Goal: Answer question/provide support: Answer question/provide support

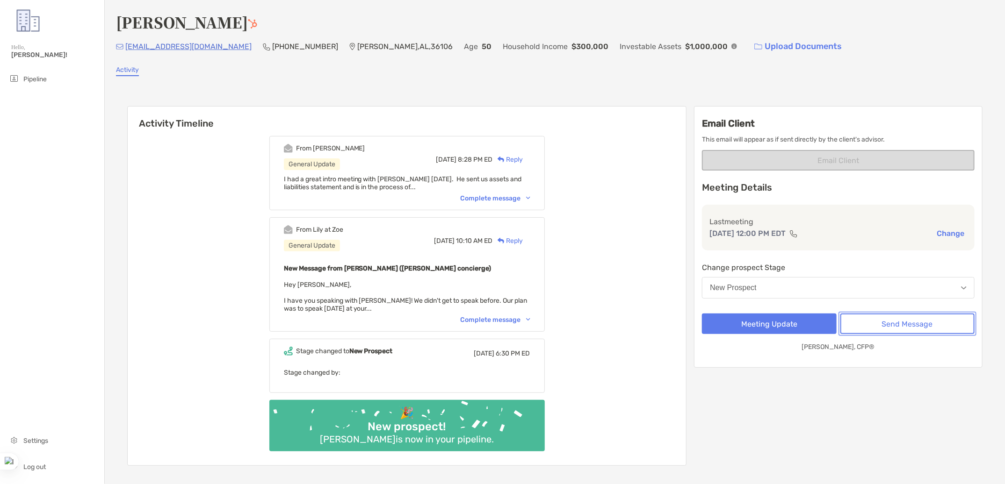
click at [876, 316] on button "Send Message" at bounding box center [907, 324] width 134 height 21
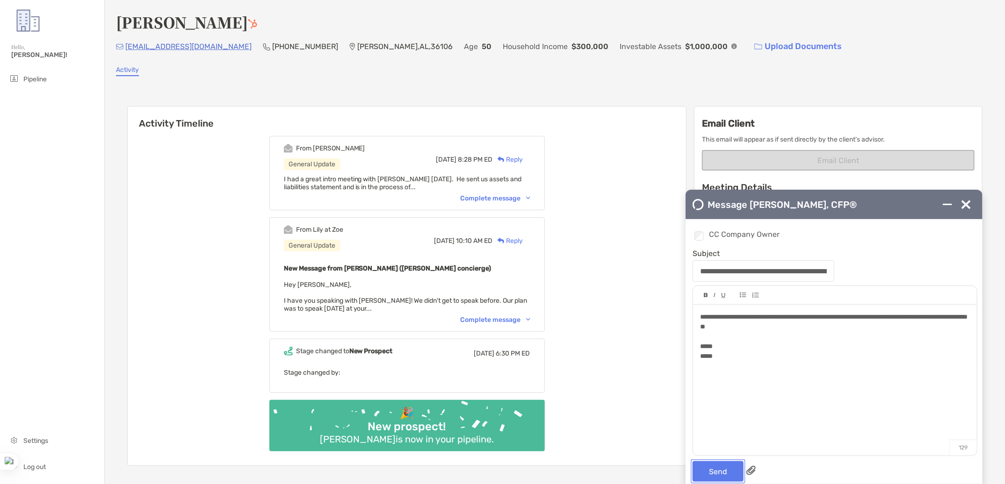
click at [712, 480] on button "Send" at bounding box center [717, 471] width 51 height 21
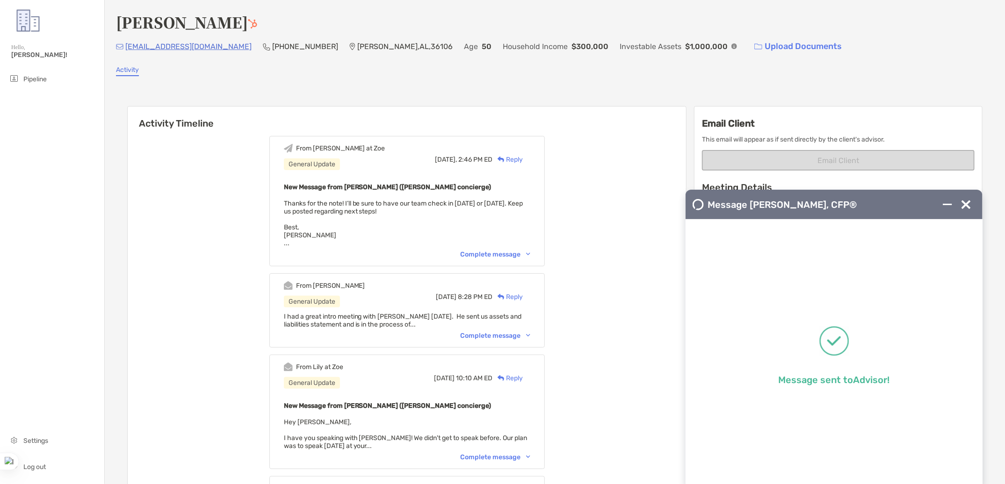
click at [477, 332] on div "Complete message" at bounding box center [496, 336] width 70 height 8
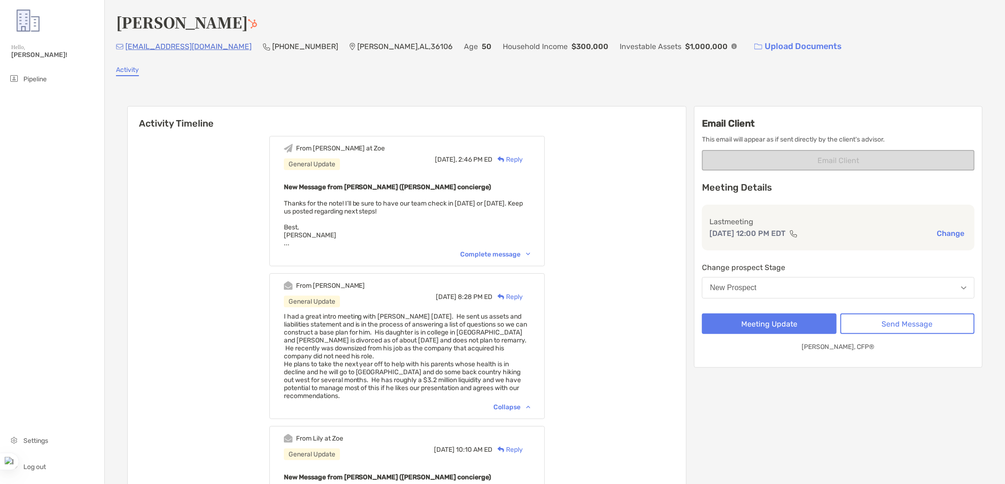
click at [736, 291] on button "New Prospect" at bounding box center [838, 288] width 273 height 22
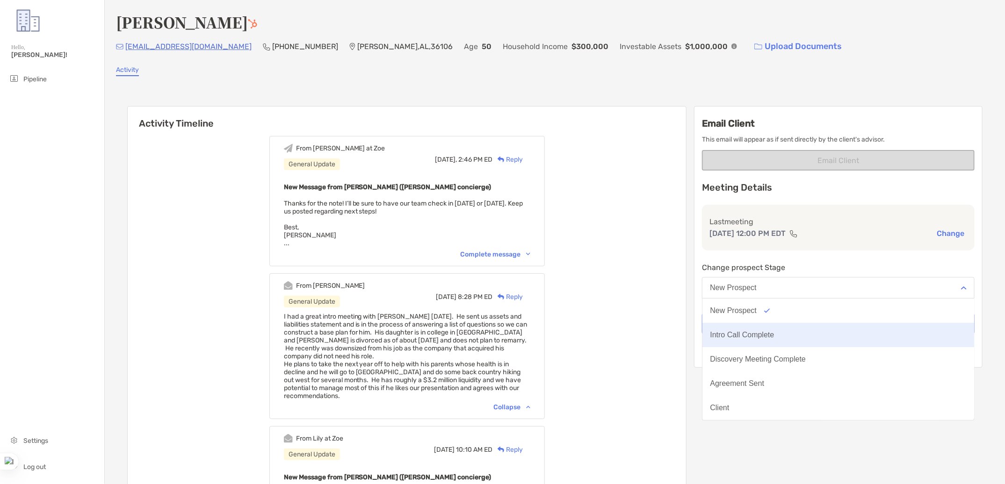
click at [739, 343] on button "Intro Call Complete" at bounding box center [838, 335] width 272 height 24
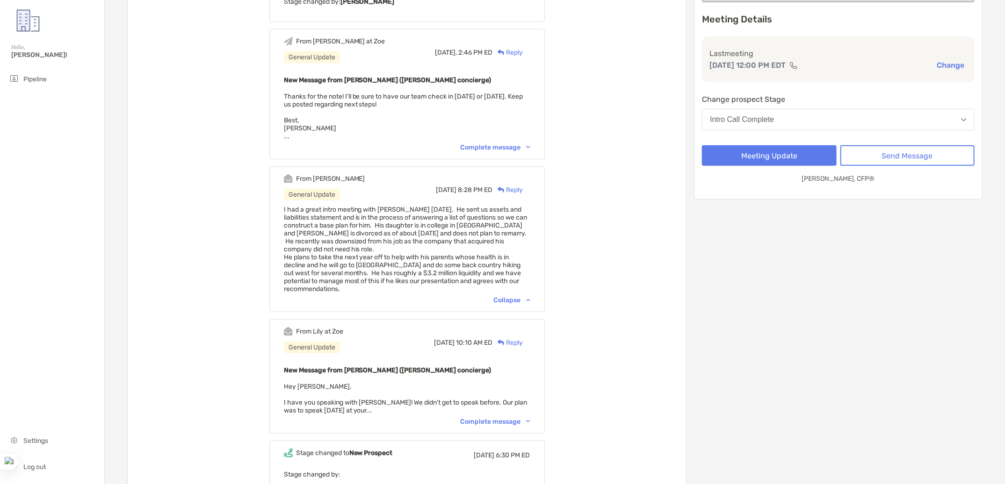
scroll to position [170, 0]
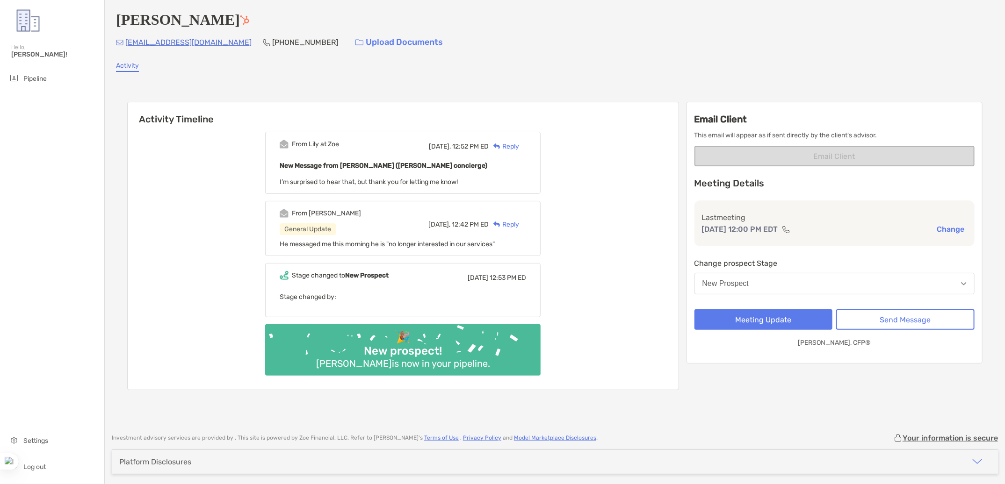
click at [732, 284] on div "New Prospect" at bounding box center [725, 284] width 47 height 8
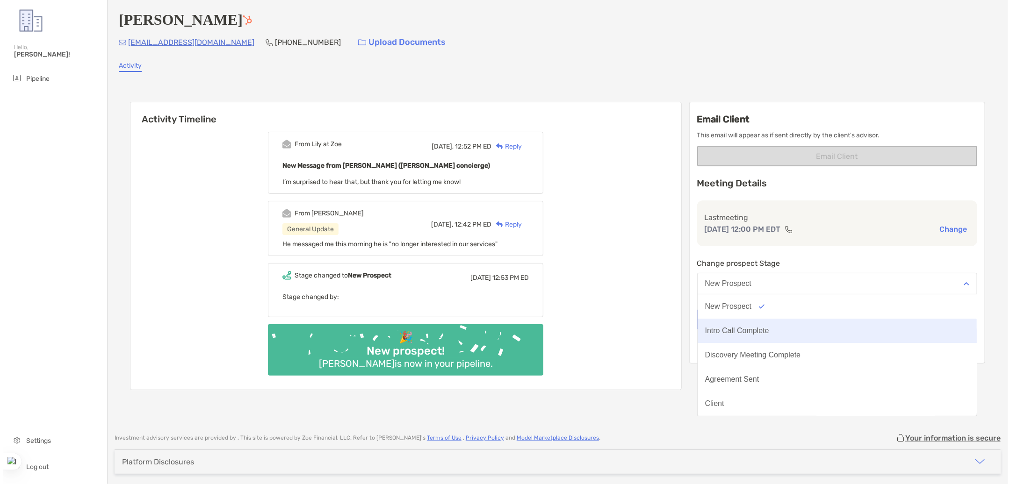
scroll to position [73, 0]
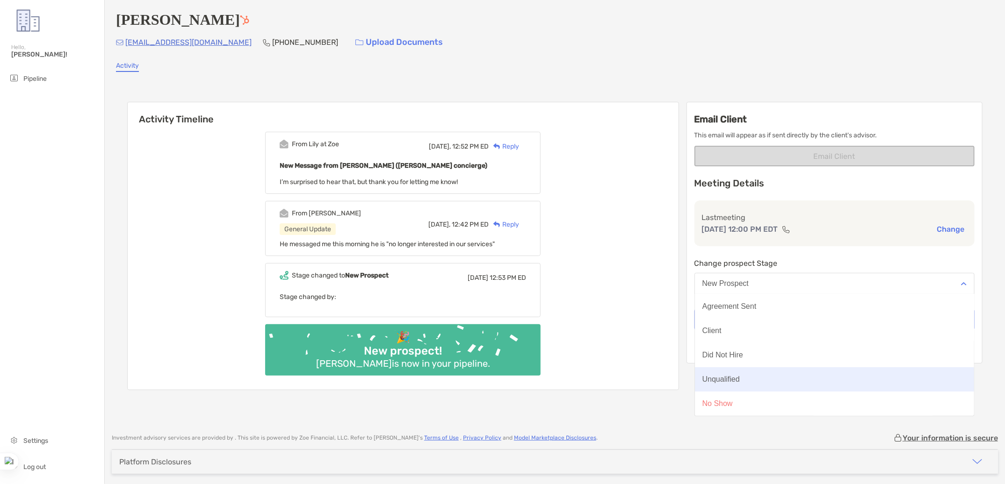
click at [739, 384] on button "Unqualified" at bounding box center [835, 379] width 280 height 24
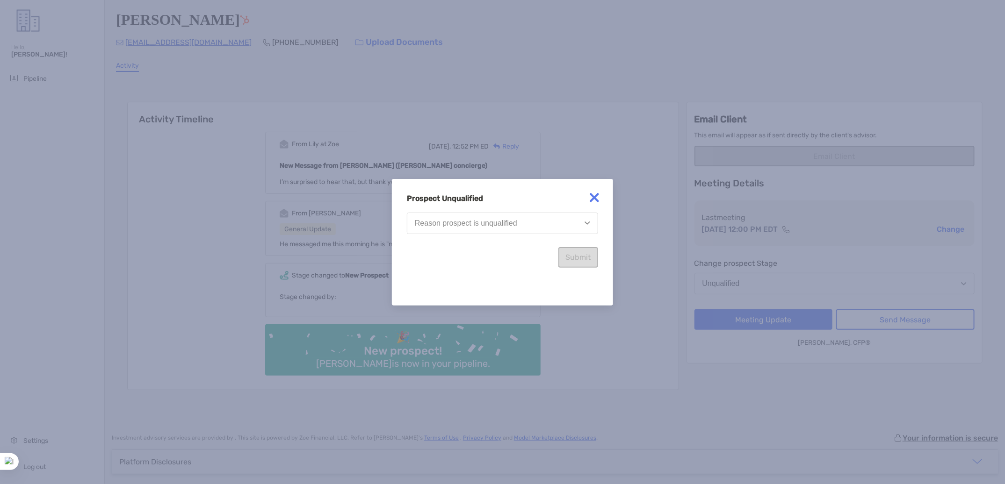
click at [479, 230] on button "Reason prospect is unqualified" at bounding box center [502, 224] width 191 height 22
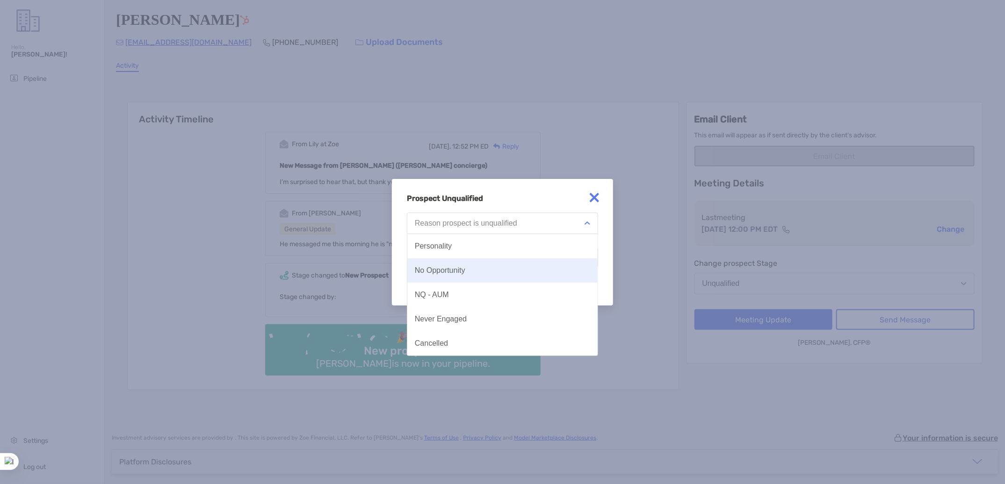
click at [476, 274] on button "No Opportunity" at bounding box center [502, 271] width 190 height 24
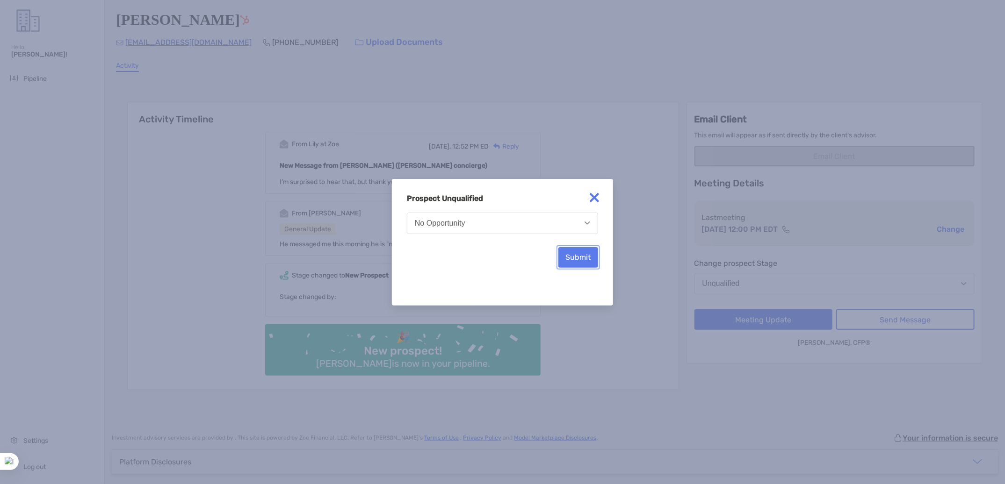
click at [570, 259] on button "Submit" at bounding box center [578, 257] width 40 height 21
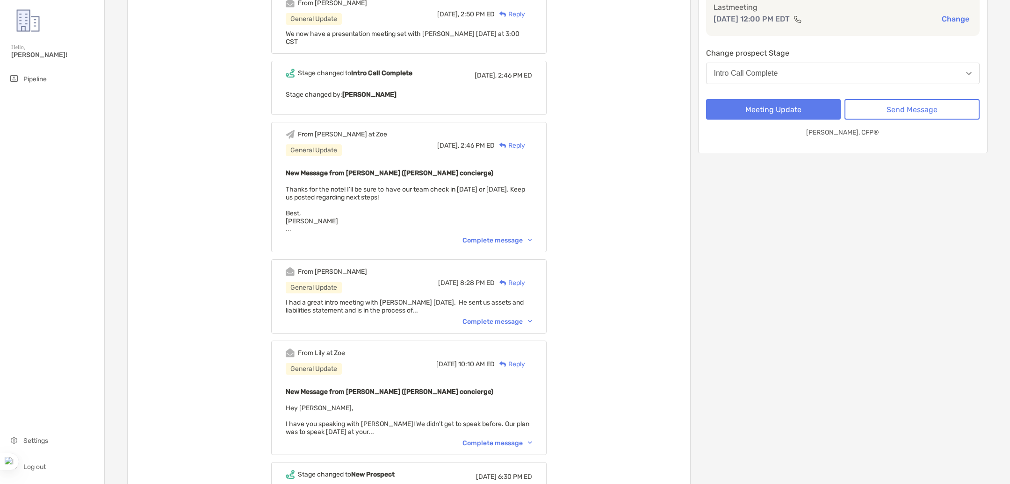
scroll to position [212, 0]
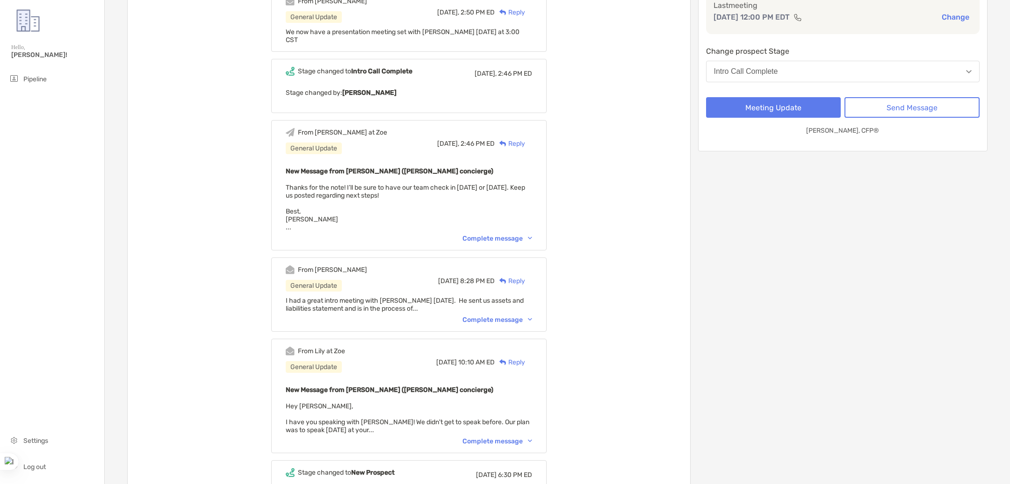
click at [484, 317] on div "From [PERSON_NAME] General Update [DATE] 8:28 PM ED Reply I had a great intro m…" at bounding box center [408, 295] width 275 height 74
click at [484, 316] on div "Complete message" at bounding box center [497, 320] width 70 height 8
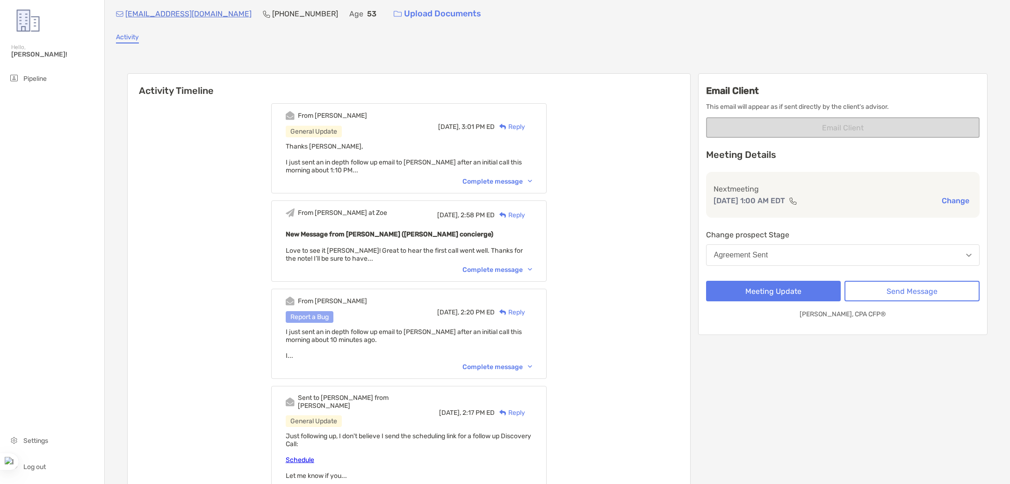
scroll to position [32, 0]
click at [492, 364] on div "Complete message" at bounding box center [497, 368] width 70 height 8
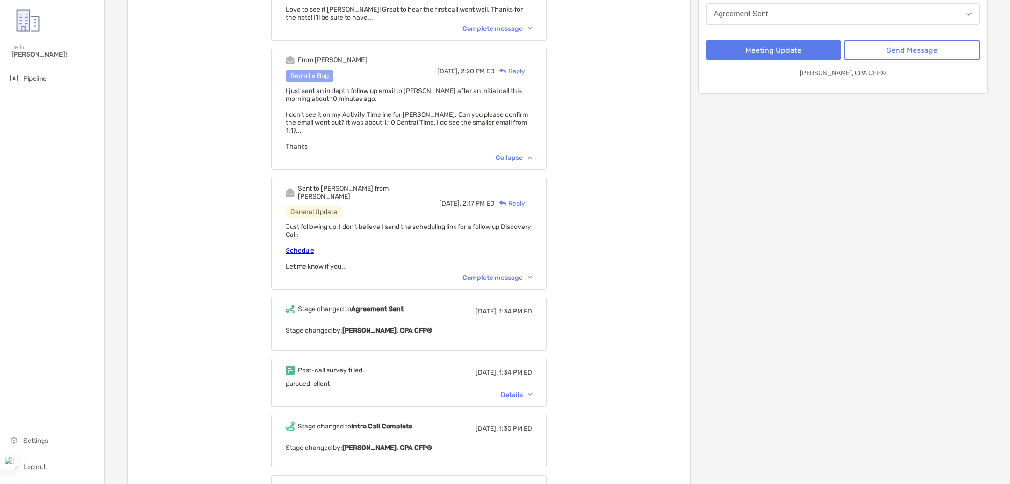
scroll to position [275, 0]
click at [497, 273] on div "Complete message" at bounding box center [497, 277] width 70 height 8
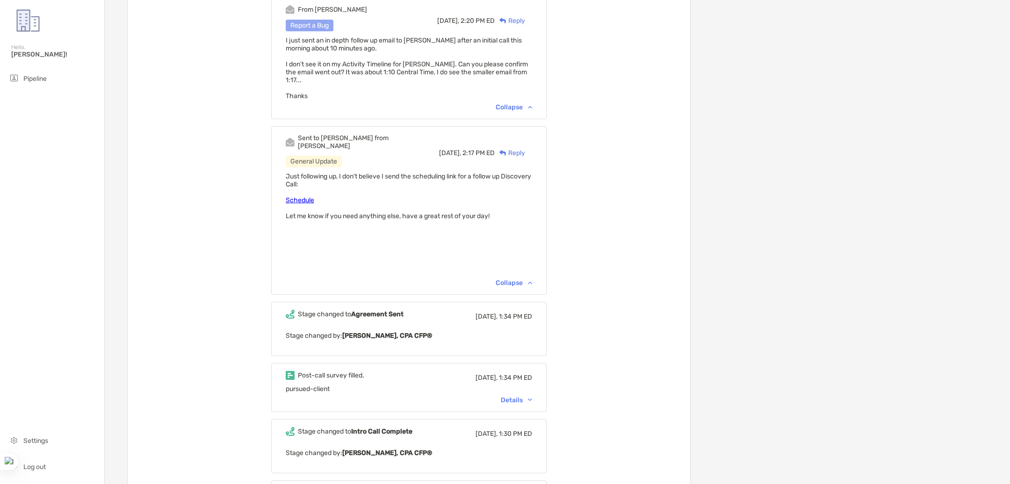
scroll to position [500, 0]
